Goal: Find specific fact: Find specific fact

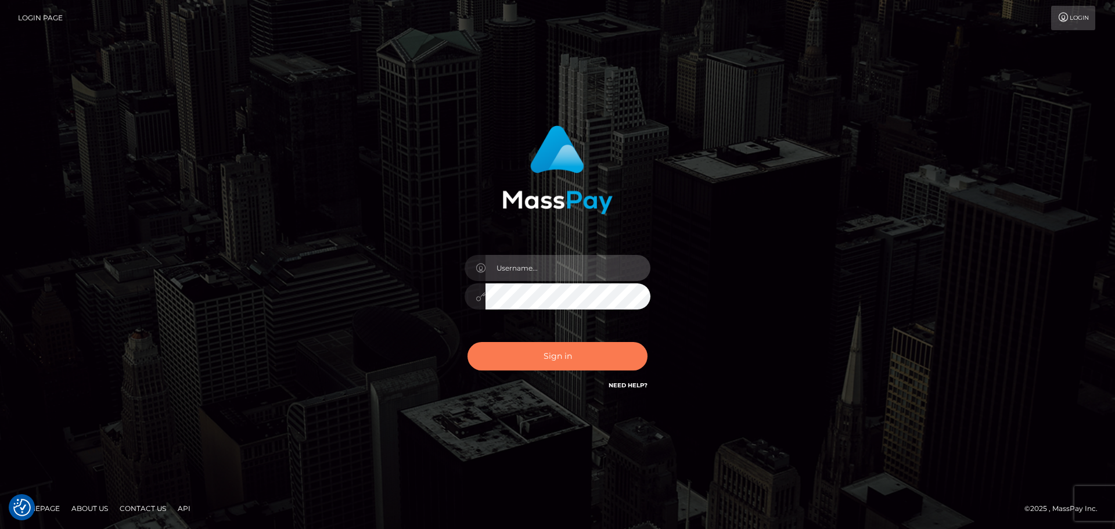
type input "Bedis"
click at [588, 351] on button "Sign in" at bounding box center [558, 356] width 180 height 28
type input "Bedis"
click at [588, 351] on button "Sign in" at bounding box center [558, 356] width 180 height 28
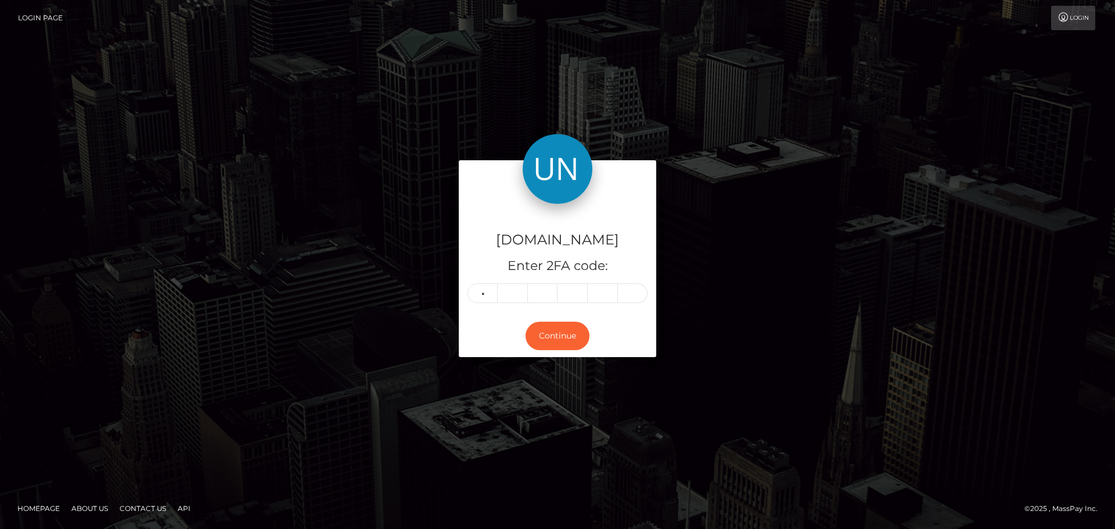
type input "5"
type input "3"
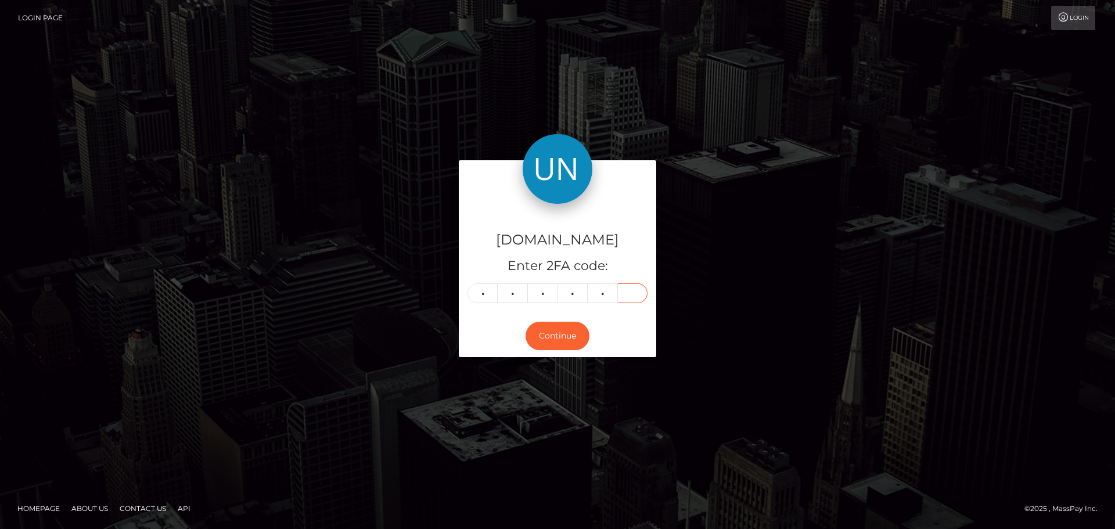
type input "0"
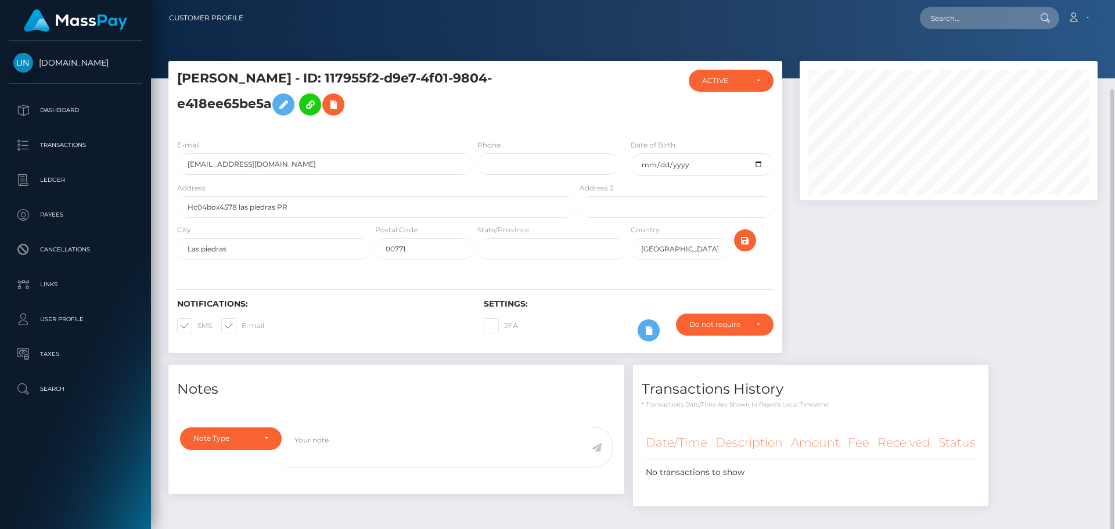
scroll to position [46, 0]
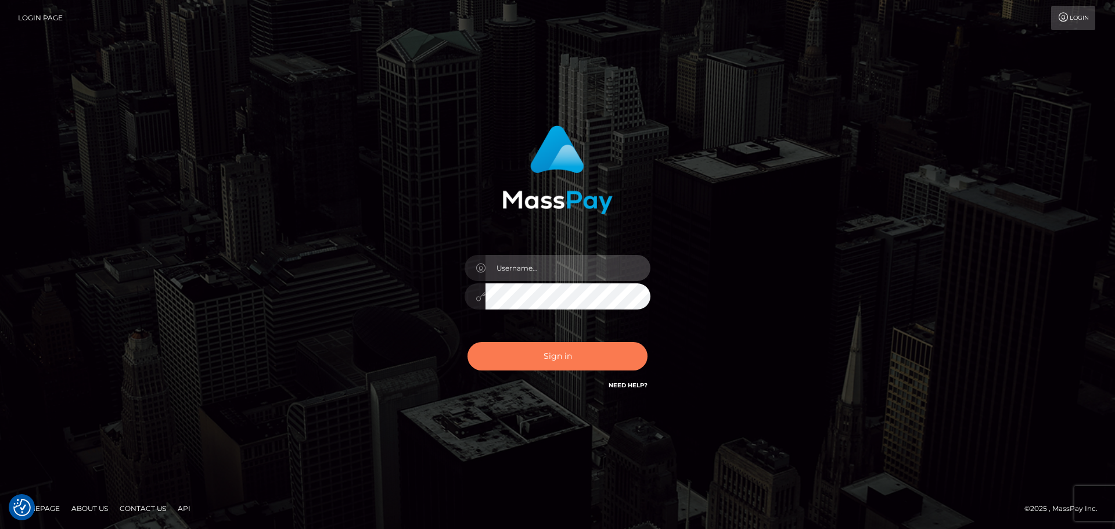
type input "Bedis"
click at [561, 351] on button "Sign in" at bounding box center [558, 356] width 180 height 28
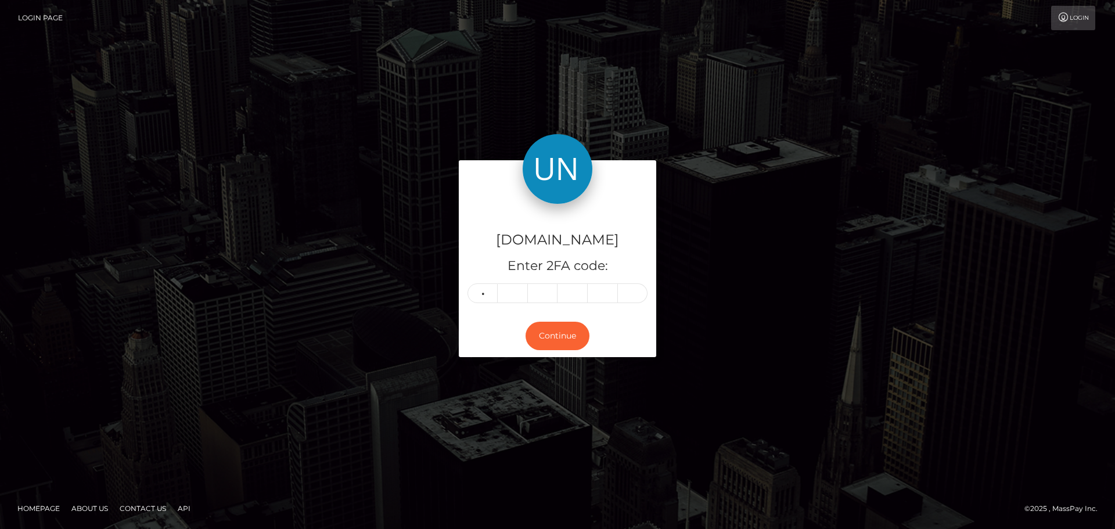
type input "6"
type input "9"
type input "1"
type input "4"
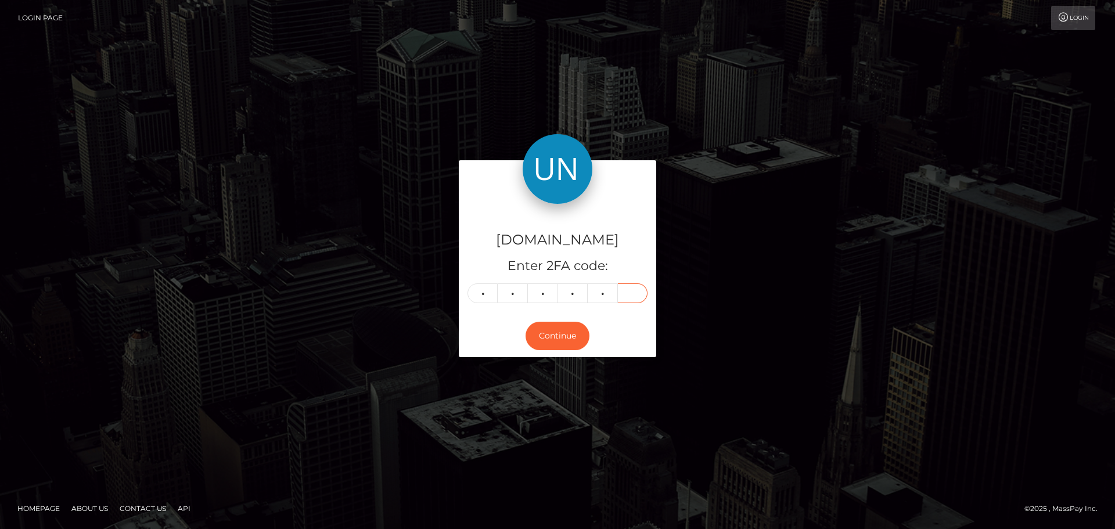
type input "6"
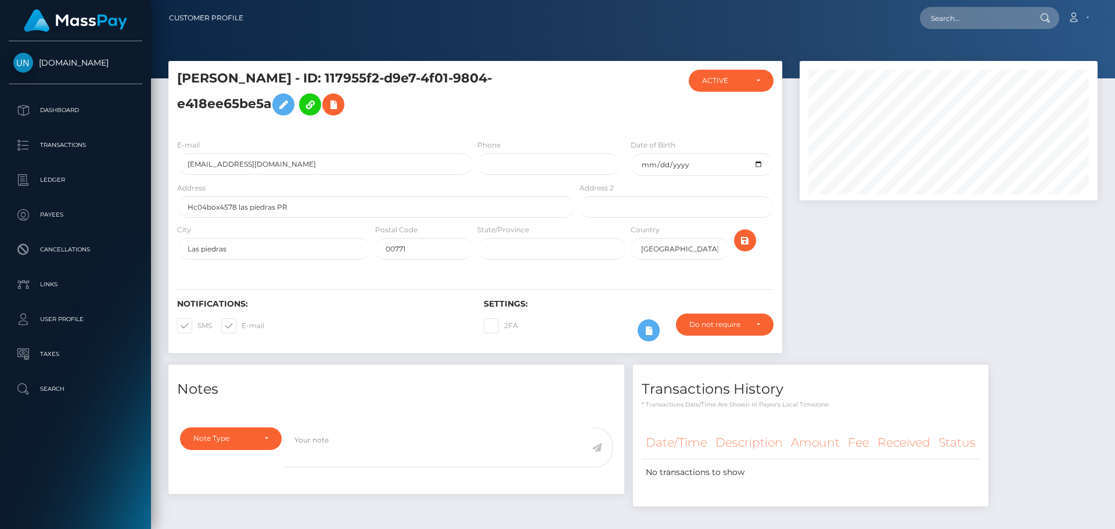
scroll to position [139, 299]
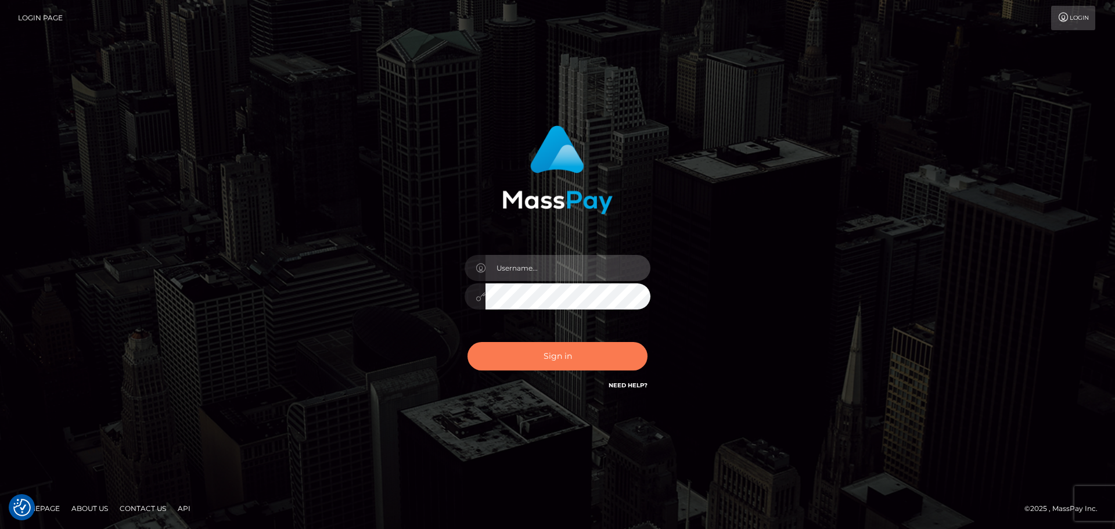
type input "Bedis"
click at [573, 358] on button "Sign in" at bounding box center [558, 356] width 180 height 28
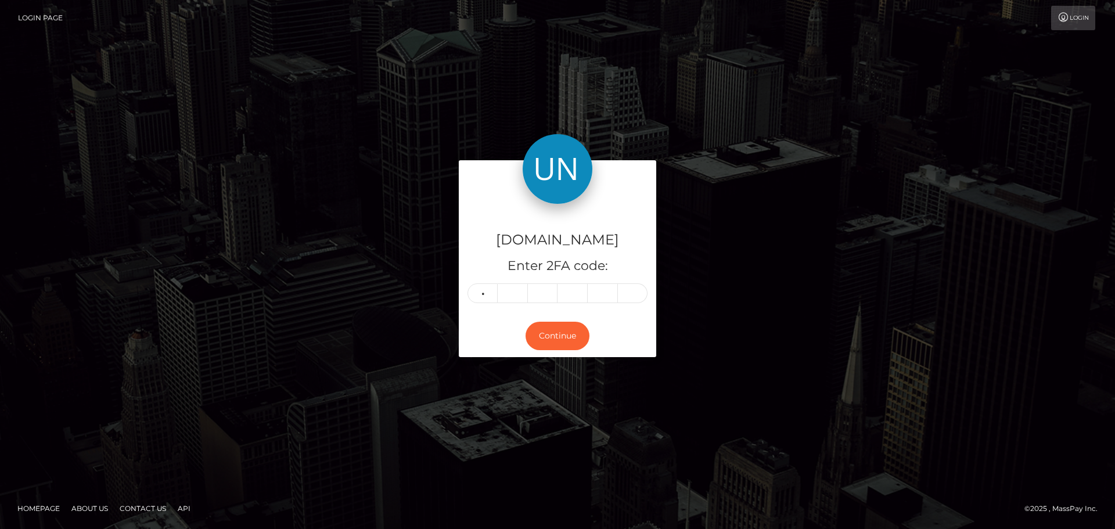
type input "2"
type input "0"
type input "1"
type input "2"
type input "1"
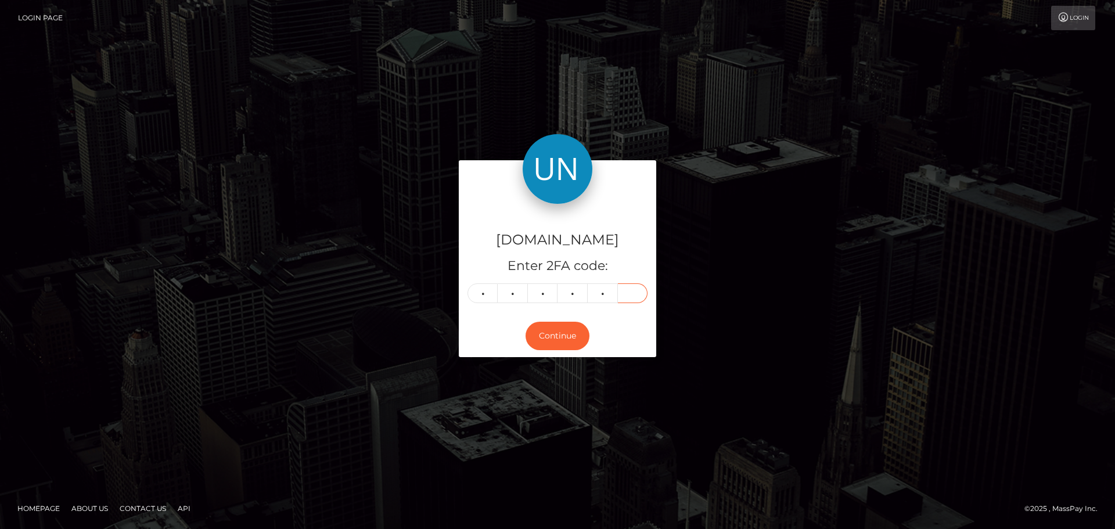
type input "1"
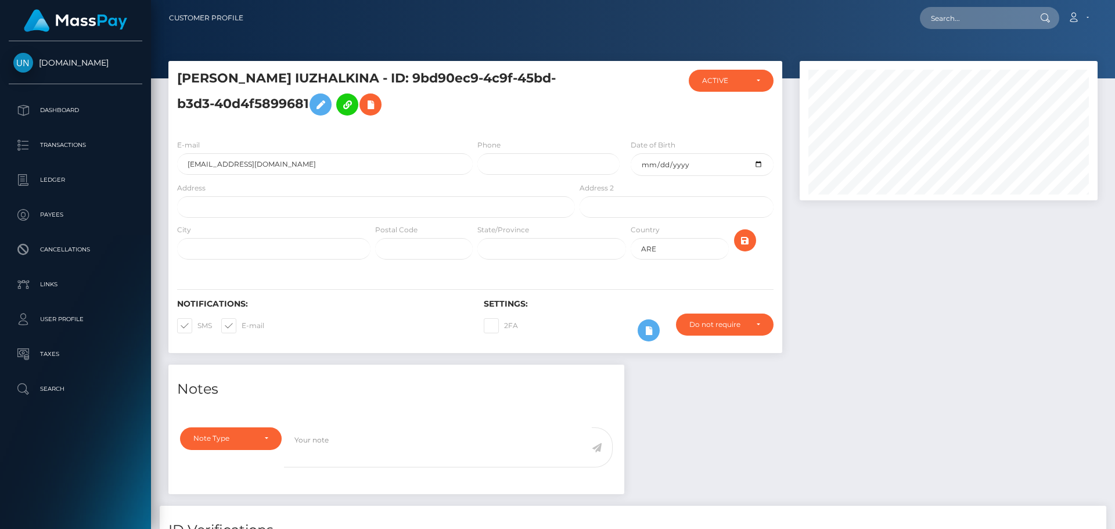
scroll to position [139, 299]
click at [930, 20] on input "text" at bounding box center [974, 18] width 109 height 22
paste input "[EMAIL_ADDRESS][DOMAIN_NAME]"
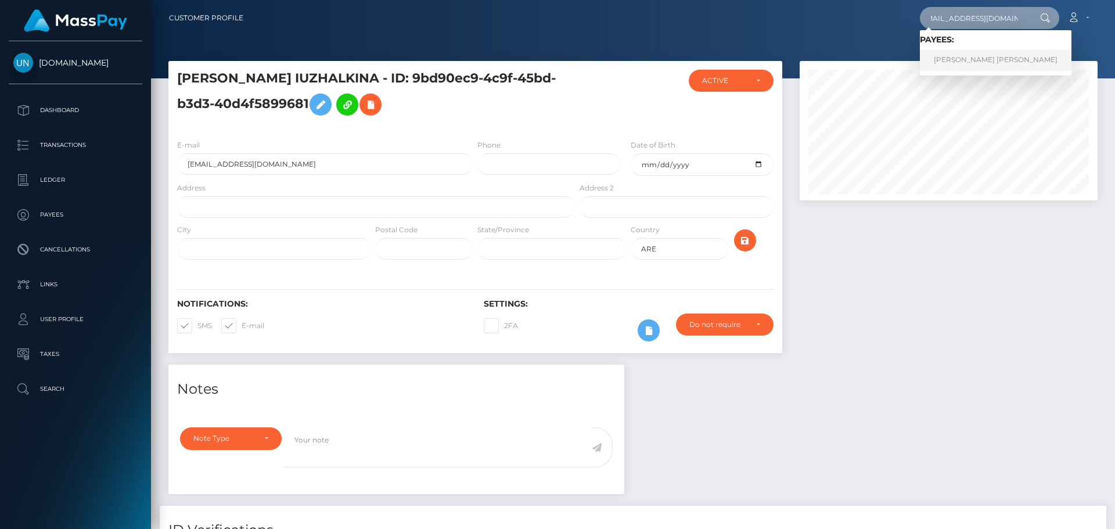
type input "[EMAIL_ADDRESS][DOMAIN_NAME]"
click at [975, 55] on link "[PERSON_NAME] [PERSON_NAME]" at bounding box center [996, 59] width 152 height 21
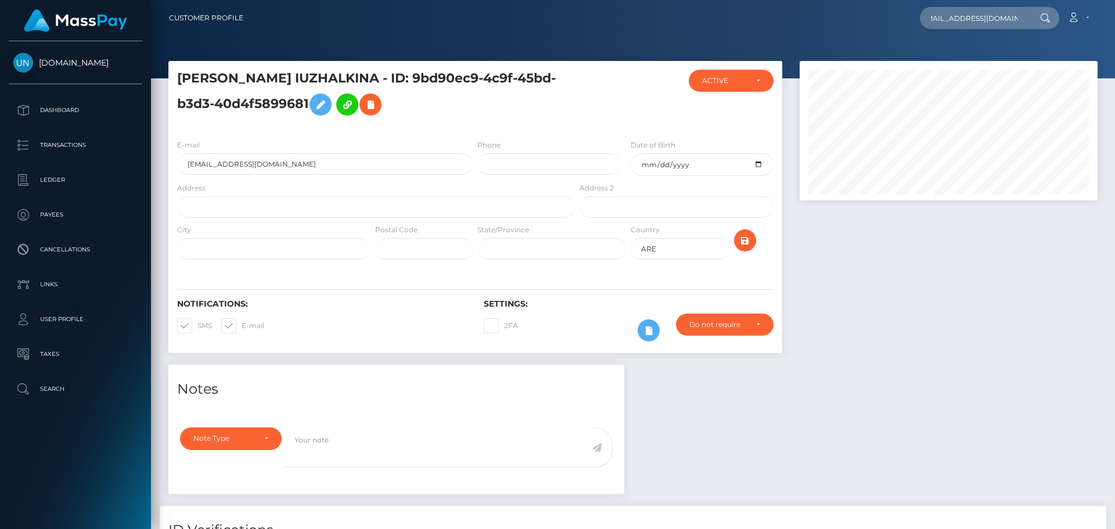
scroll to position [0, 0]
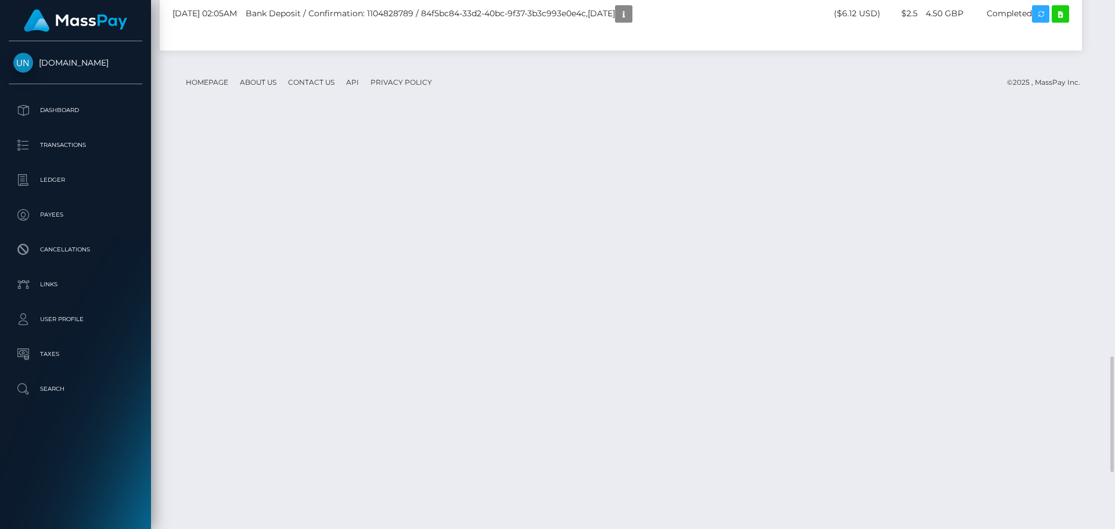
scroll to position [1883, 0]
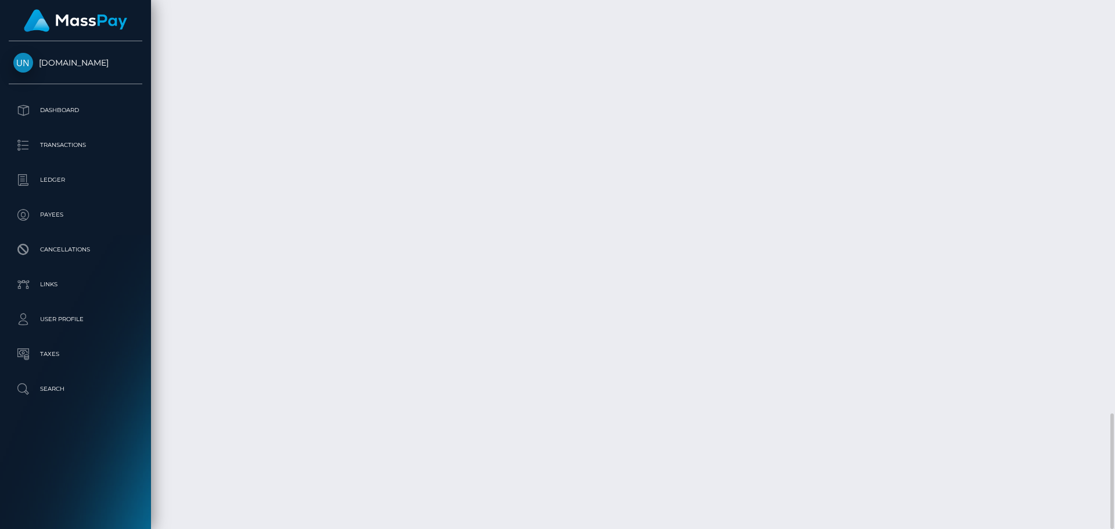
drag, startPoint x: 626, startPoint y: 85, endPoint x: 681, endPoint y: 12, distance: 91.3
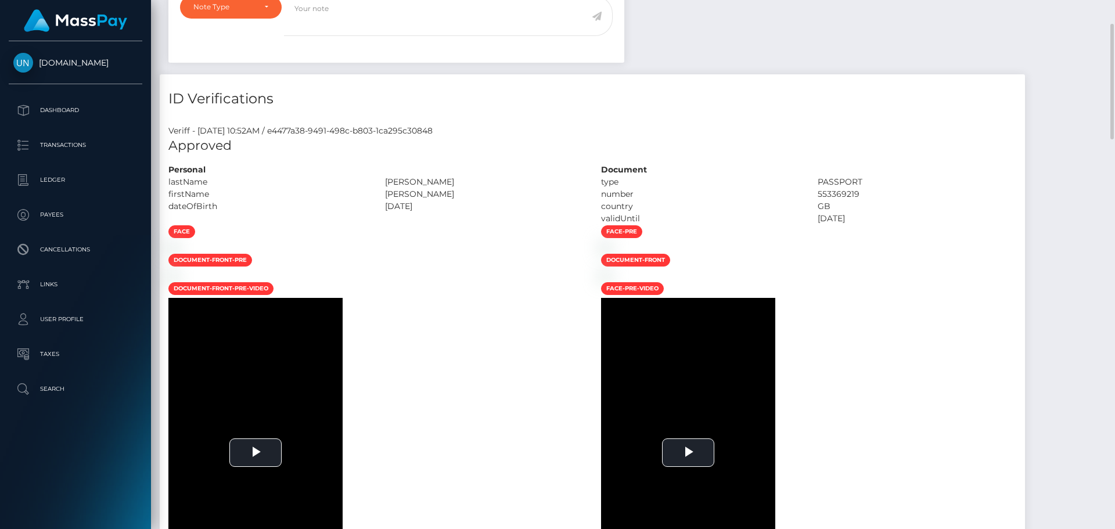
scroll to position [0, 0]
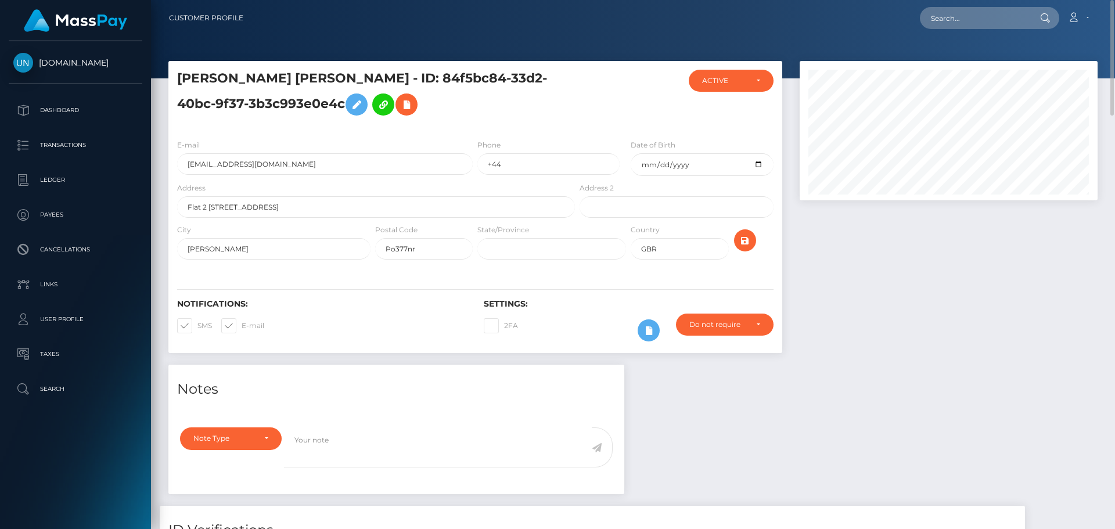
drag, startPoint x: 453, startPoint y: 72, endPoint x: 380, endPoint y: 115, distance: 84.9
click at [380, 115] on h5 "CAMERON SIDNEY GOODMAN-WRIGHT - ID: 84f5bc84-33d2-40bc-9f37-3b3c993e0e4c" at bounding box center [372, 96] width 391 height 52
copy h5 "ID: 84f5bc84-33d2-40bc-9f37-3b3c993e0e4c"
click at [303, 167] on input "sensationsoles1@gmail.com" at bounding box center [325, 163] width 296 height 21
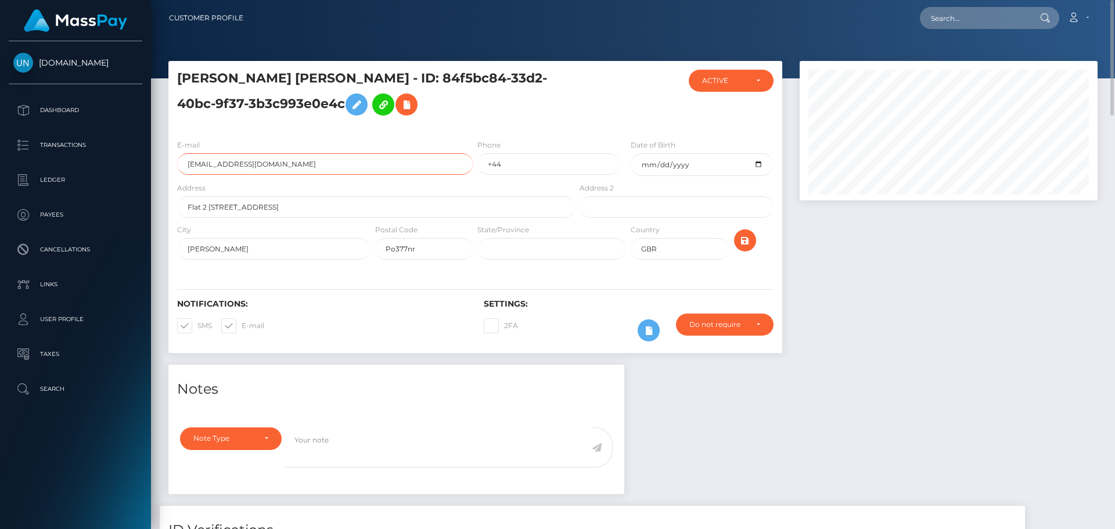
click at [303, 167] on input "sensationsoles1@gmail.com" at bounding box center [325, 163] width 296 height 21
